Goal: Information Seeking & Learning: Find specific page/section

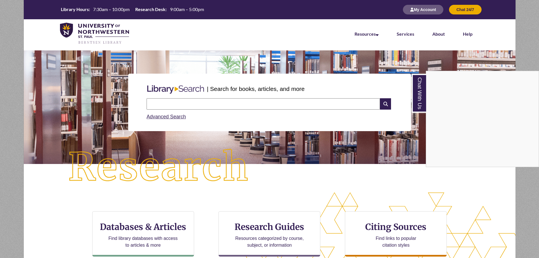
click at [154, 234] on div "Chat With Us" at bounding box center [269, 129] width 539 height 258
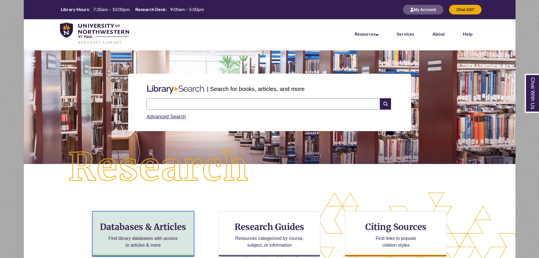
click at [163, 233] on div "Databases & Articles Find library databases with access to articles & more" at bounding box center [143, 233] width 102 height 45
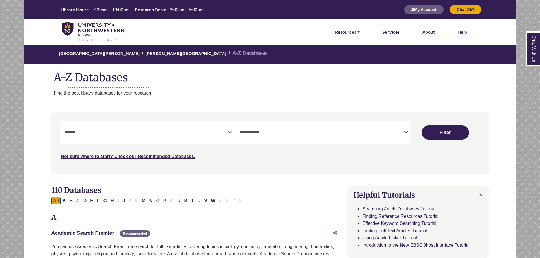
select select "Database Subject Filter"
select select "Database Types Filter"
click at [84, 238] on div "Academic Search Premier This link opens in a new window Recommended" at bounding box center [195, 232] width 289 height 11
click at [88, 232] on link "Academic Search Premier This link opens in a new window" at bounding box center [82, 233] width 63 height 6
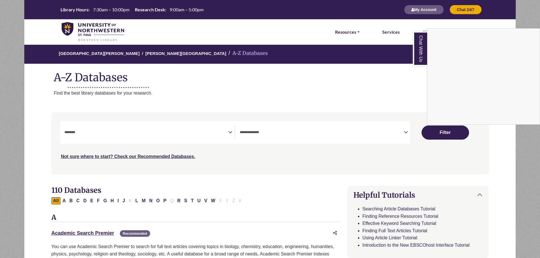
click at [93, 231] on div "Chat With Us" at bounding box center [270, 129] width 540 height 258
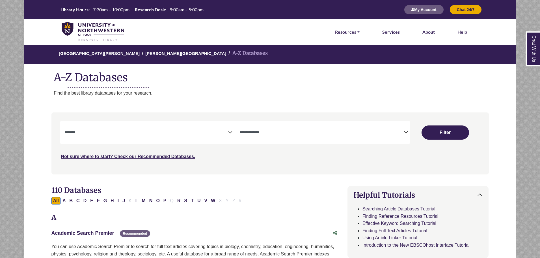
click at [111, 230] on link "Academic Search Premier This link opens in a new window" at bounding box center [82, 233] width 63 height 6
